Goal: Transaction & Acquisition: Purchase product/service

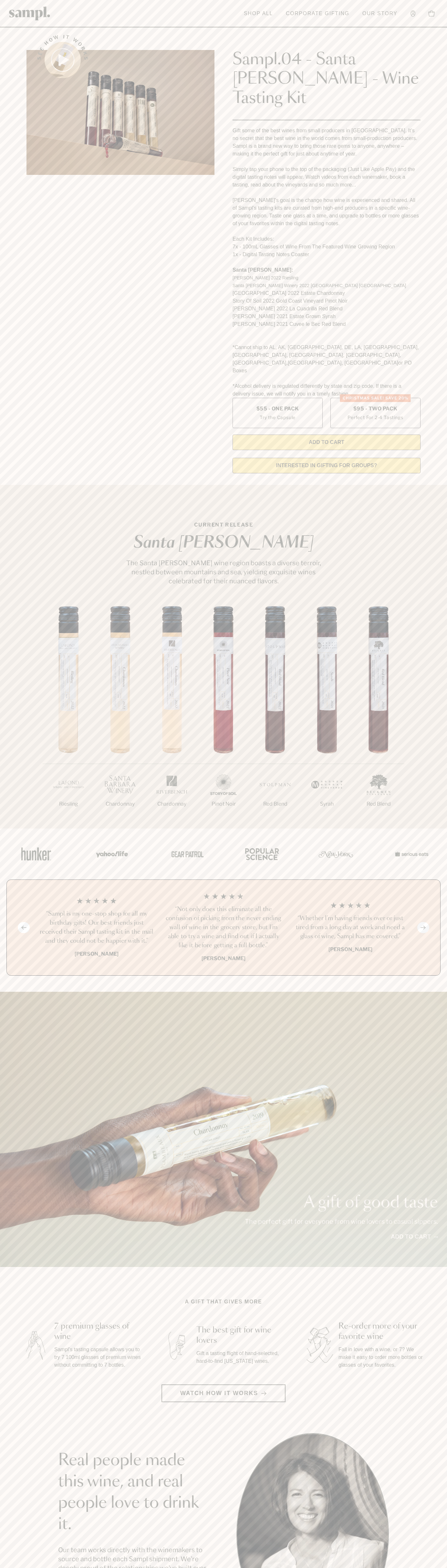
click at [196, 18] on header "Toggle navigation menu Shop All Corporate Gifting Our Story Account Story Shop …" at bounding box center [224, 13] width 447 height 27
click at [429, 1558] on section "Real people made this wine, and real people love to drink it. Our team works di…" at bounding box center [224, 1533] width 447 height 201
click at [223, 1567] on html "Skip to main content Toggle navigation menu Shop All Corporate Gifting Our Stor…" at bounding box center [224, 1304] width 447 height 2608
click at [4, 248] on section "See how it works Sampl.04 - Santa Barbara - Wine Tasting Kit Gift some of the b…" at bounding box center [224, 252] width 447 height 453
